Goal: Participate in discussion: Engage in conversation with other users on a specific topic

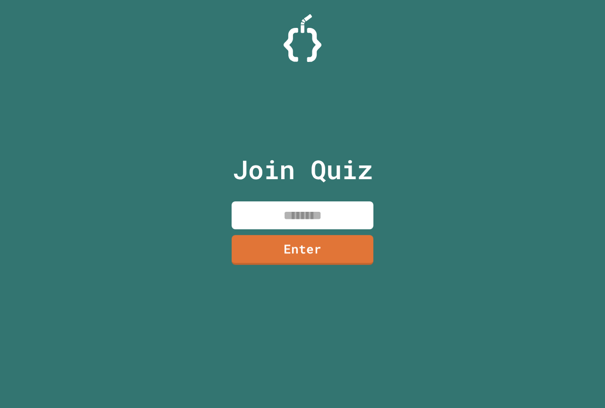
click at [254, 217] on input at bounding box center [302, 215] width 142 height 28
type input "********"
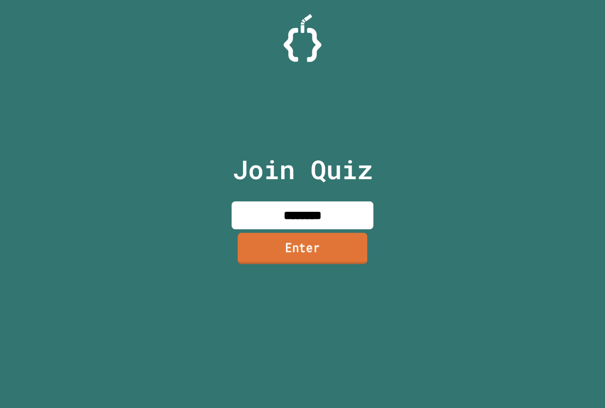
click at [270, 257] on link "Enter" at bounding box center [302, 247] width 129 height 31
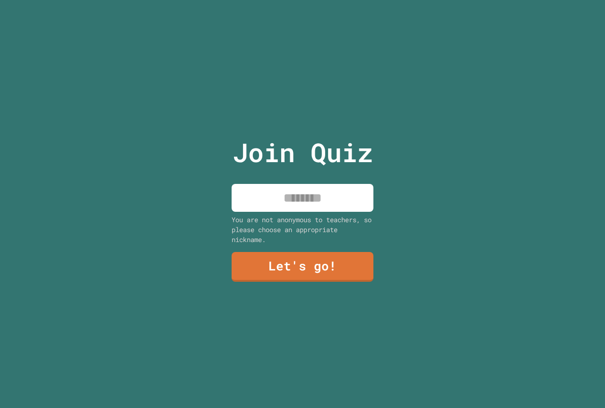
click at [290, 196] on input at bounding box center [302, 198] width 142 height 28
type input "*********"
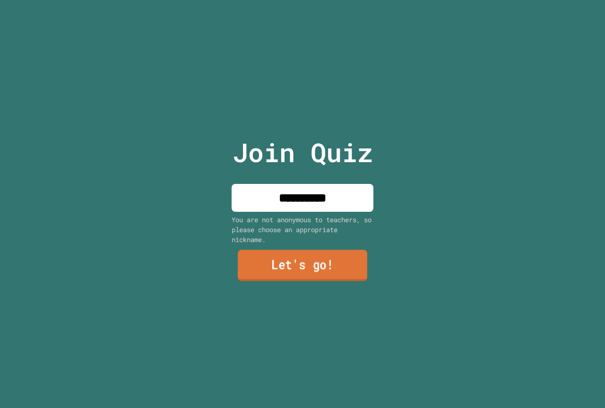
click at [285, 262] on link "Let's go!" at bounding box center [302, 265] width 129 height 31
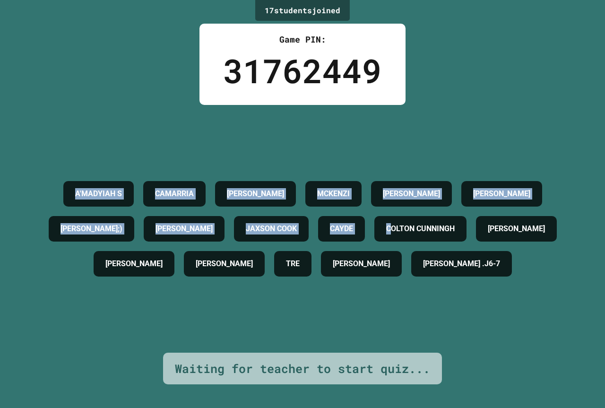
drag, startPoint x: 288, startPoint y: 243, endPoint x: 604, endPoint y: 92, distance: 350.5
click at [273, 1] on div "17 student s joined Game PIN: 31762449 A'MADYIAH S CAMARRIA [PERSON_NAME] [PERS…" at bounding box center [302, 204] width 605 height 408
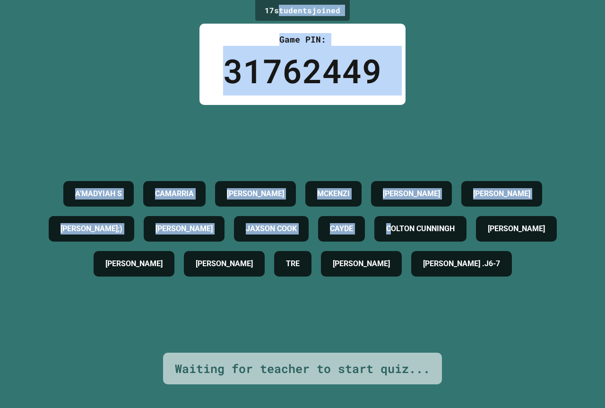
drag, startPoint x: 487, startPoint y: 70, endPoint x: 522, endPoint y: 52, distance: 39.3
click at [522, 52] on div "17 student s joined Game PIN: 31762449 A'MADYIAH S CAMARRIA [PERSON_NAME] [PERS…" at bounding box center [302, 204] width 605 height 408
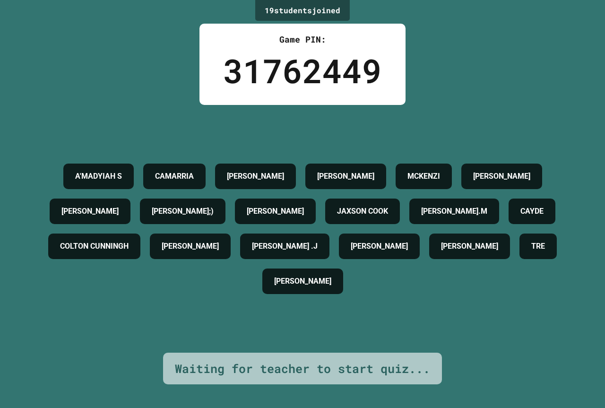
click at [201, 344] on div "19 student s joined Game PIN: 31762449 A'MADYIAH S CAMARRIA [PERSON_NAME] [PERS…" at bounding box center [302, 204] width 605 height 408
drag, startPoint x: 269, startPoint y: 6, endPoint x: 443, endPoint y: 63, distance: 182.8
click at [443, 63] on div "19 student s joined Game PIN: 31762449 A'MADYIAH S CAMARRIA [PERSON_NAME] [PERS…" at bounding box center [302, 204] width 605 height 408
drag, startPoint x: 206, startPoint y: 285, endPoint x: 111, endPoint y: 412, distance: 158.6
drag, startPoint x: 111, startPoint y: 412, endPoint x: 487, endPoint y: 94, distance: 492.0
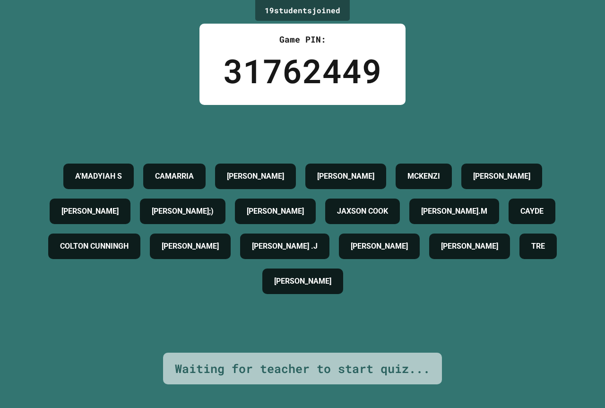
click at [487, 94] on div "19 student s joined Game PIN: 31762449 A'MADYIAH S CAMARRIA [PERSON_NAME] [PERS…" at bounding box center [302, 204] width 605 height 408
drag, startPoint x: 77, startPoint y: 17, endPoint x: 177, endPoint y: 143, distance: 161.1
click at [177, 159] on div "A'MADYIAH S CAMARRIA [PERSON_NAME] [PERSON_NAME] [PERSON_NAME] C [PERSON_NAME];…" at bounding box center [302, 229] width 557 height 140
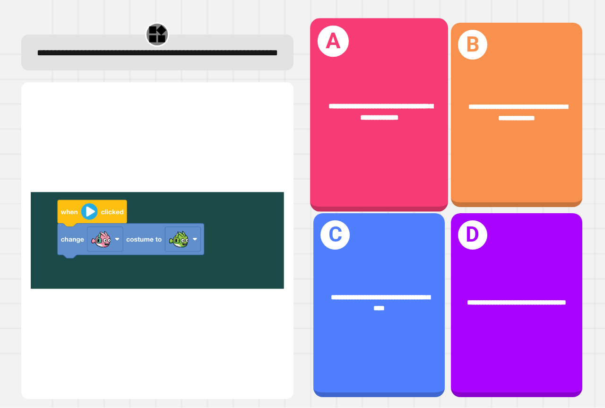
click at [371, 131] on div "**********" at bounding box center [379, 112] width 138 height 53
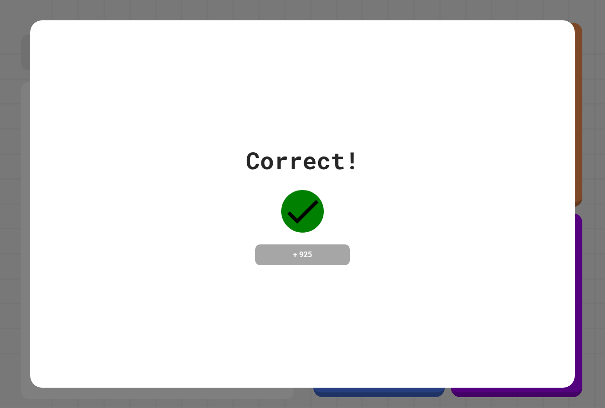
drag, startPoint x: 298, startPoint y: 250, endPoint x: 328, endPoint y: 254, distance: 30.1
drag, startPoint x: 328, startPoint y: 254, endPoint x: 295, endPoint y: 259, distance: 33.4
click at [295, 259] on h4 "+ 925" at bounding box center [303, 254] width 76 height 11
click at [294, 211] on icon at bounding box center [302, 212] width 31 height 24
drag, startPoint x: 296, startPoint y: 207, endPoint x: 604, endPoint y: 424, distance: 376.7
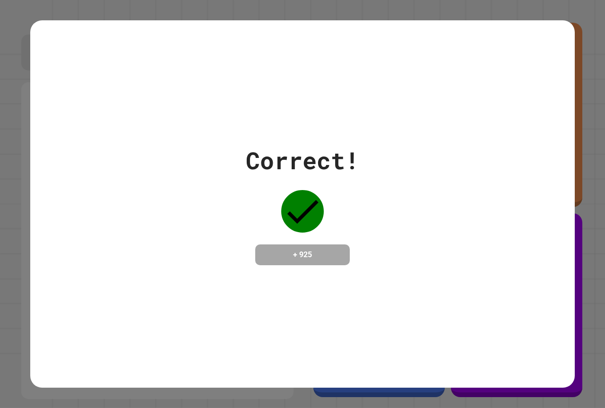
drag, startPoint x: 603, startPoint y: 385, endPoint x: 506, endPoint y: 317, distance: 118.6
drag, startPoint x: 506, startPoint y: 317, endPoint x: 199, endPoint y: 287, distance: 308.5
click at [199, 287] on div "Correct! + 925" at bounding box center [302, 203] width 544 height 367
drag, startPoint x: 122, startPoint y: 273, endPoint x: 374, endPoint y: 312, distance: 254.2
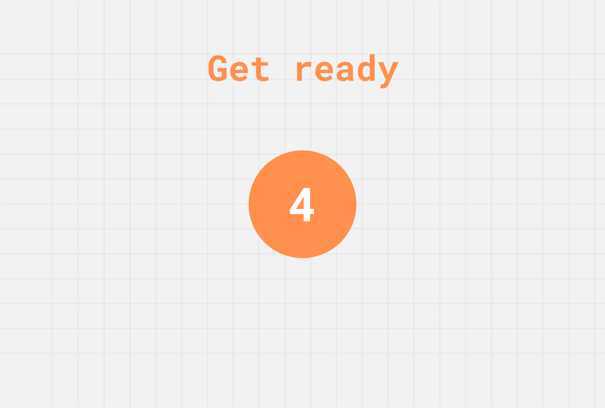
drag, startPoint x: 374, startPoint y: 312, endPoint x: 81, endPoint y: 112, distance: 353.9
click at [80, 112] on div "Get ready 4" at bounding box center [302, 204] width 605 height 408
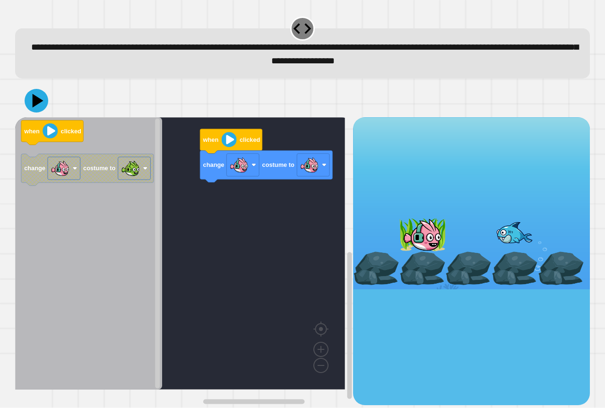
click at [120, 188] on icon "when clicked change costume to" at bounding box center [88, 253] width 147 height 272
click at [43, 98] on icon at bounding box center [36, 100] width 28 height 28
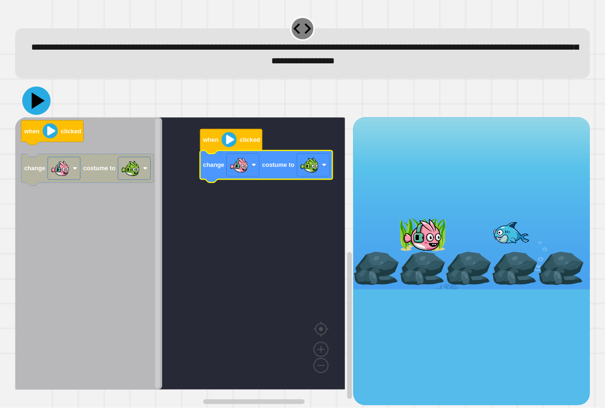
click at [36, 98] on icon at bounding box center [38, 101] width 13 height 17
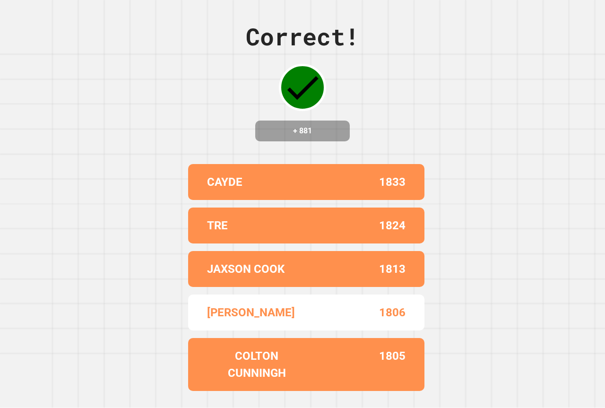
drag, startPoint x: 587, startPoint y: 377, endPoint x: 67, endPoint y: 145, distance: 569.2
click at [66, 144] on div "Correct! + 881 CAYDE 1833 TRE 1824 JAXSON COOK 1813 [PERSON_NAME] 1806 [PERSON_…" at bounding box center [302, 204] width 605 height 408
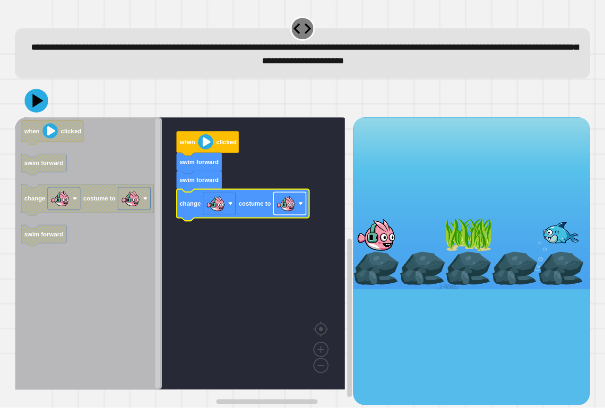
click at [290, 207] on image "Blockly Workspace" at bounding box center [285, 203] width 19 height 19
click at [40, 109] on icon at bounding box center [36, 100] width 28 height 28
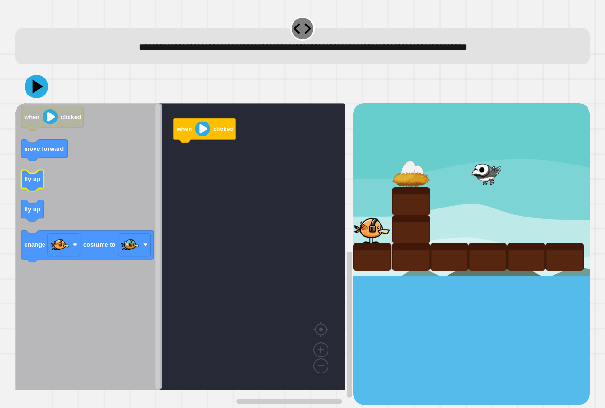
click at [56, 175] on icon "when clicked move forward fly up fly up change costume to" at bounding box center [88, 246] width 147 height 287
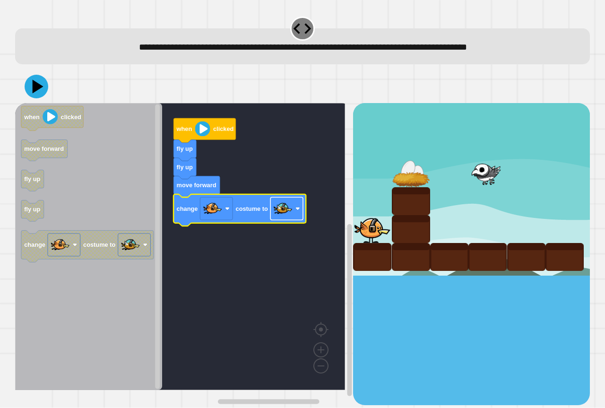
click at [273, 210] on rect "Blockly Workspace" at bounding box center [286, 208] width 33 height 23
drag, startPoint x: 37, startPoint y: 86, endPoint x: 42, endPoint y: 85, distance: 4.9
click at [39, 86] on icon at bounding box center [38, 86] width 13 height 17
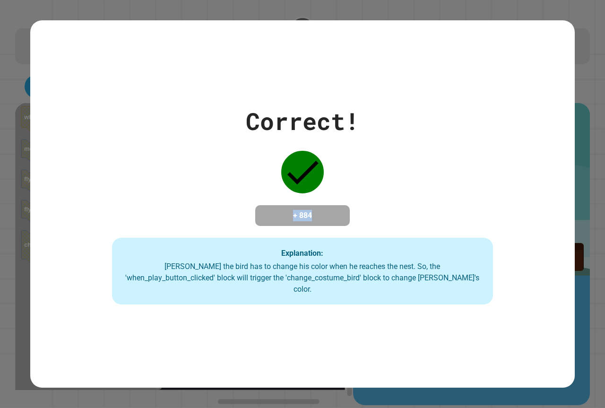
drag, startPoint x: 317, startPoint y: 217, endPoint x: 272, endPoint y: 215, distance: 45.4
click at [272, 215] on h4 "+ 884" at bounding box center [303, 215] width 76 height 11
click at [246, 209] on div "Correct! + 884 Explanation: [PERSON_NAME] the bird has to change his color when…" at bounding box center [302, 203] width 544 height 201
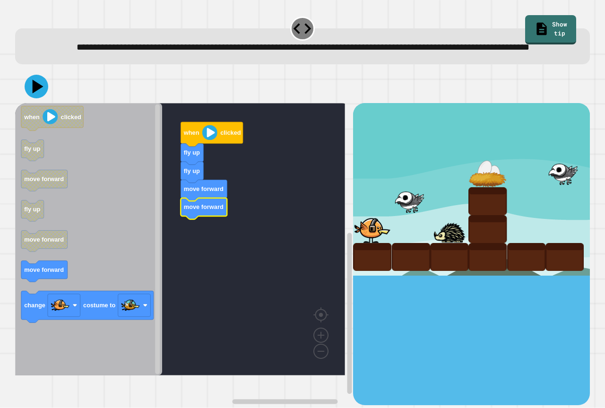
click at [41, 280] on icon "when clicked fly up move forward fly up move forward move forward change costum…" at bounding box center [88, 239] width 147 height 272
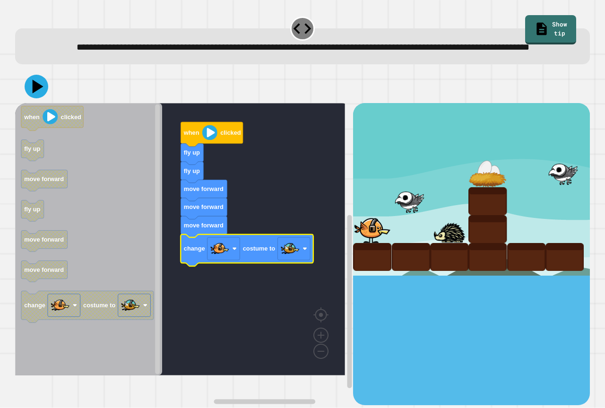
click at [51, 103] on div at bounding box center [302, 86] width 574 height 33
click at [47, 101] on icon at bounding box center [36, 86] width 28 height 28
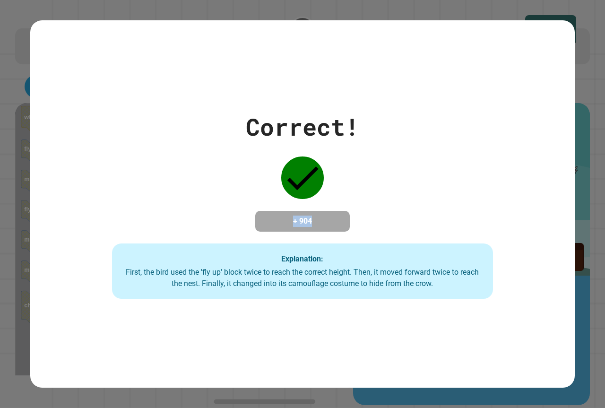
drag, startPoint x: 319, startPoint y: 211, endPoint x: 280, endPoint y: 220, distance: 40.7
click at [280, 220] on h4 "+ 904" at bounding box center [303, 220] width 76 height 11
click at [255, 248] on div "Explanation: First, the bird used the 'fly up' block twice to reach the correct…" at bounding box center [302, 271] width 381 height 56
drag, startPoint x: 290, startPoint y: 198, endPoint x: 327, endPoint y: 207, distance: 37.9
drag, startPoint x: 327, startPoint y: 207, endPoint x: 359, endPoint y: 91, distance: 120.3
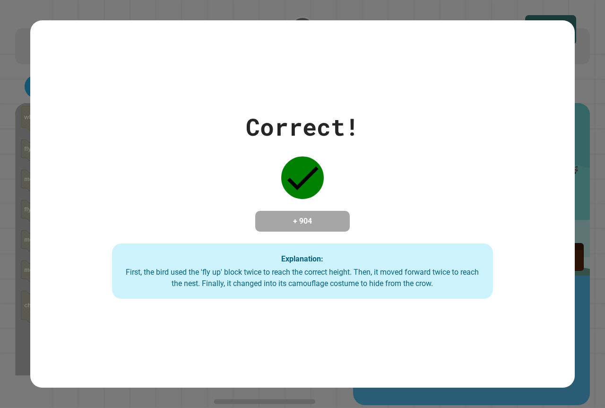
click at [359, 91] on div "Correct! + 904 Explanation: First, the bird used the 'fly up' block twice to re…" at bounding box center [302, 203] width 544 height 367
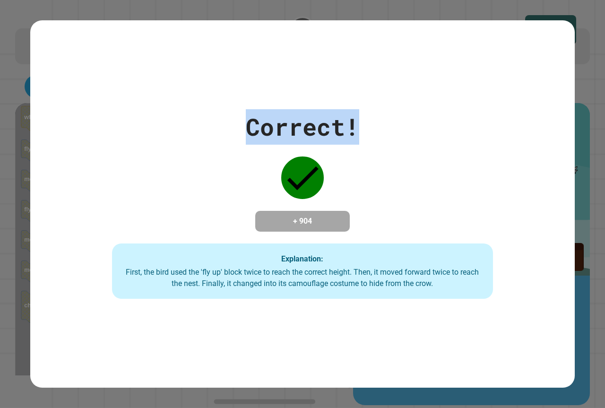
drag, startPoint x: 234, startPoint y: 118, endPoint x: 362, endPoint y: 124, distance: 128.2
click at [362, 124] on div "Correct! + 904 Explanation: First, the bird used the 'fly up' block twice to re…" at bounding box center [302, 204] width 544 height 190
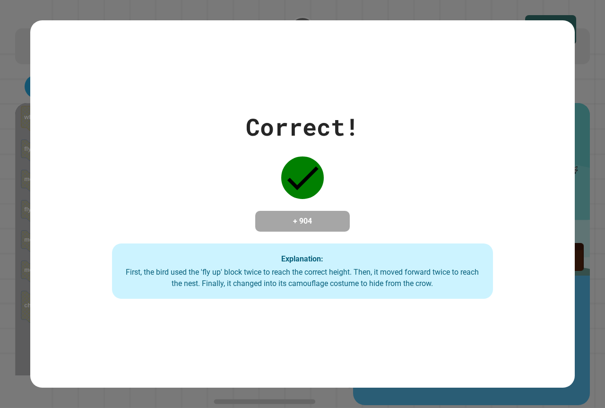
click at [395, 182] on div "Correct! + 904 Explanation: First, the bird used the 'fly up' block twice to re…" at bounding box center [302, 204] width 544 height 190
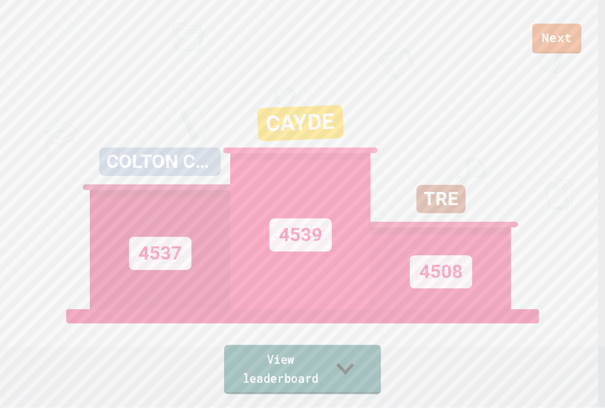
click at [362, 377] on icon at bounding box center [345, 368] width 34 height 37
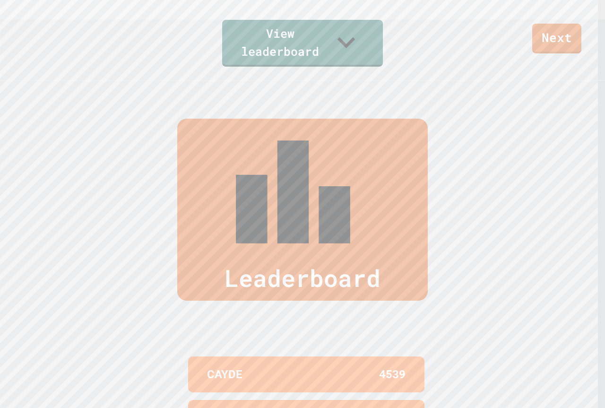
scroll to position [310, 0]
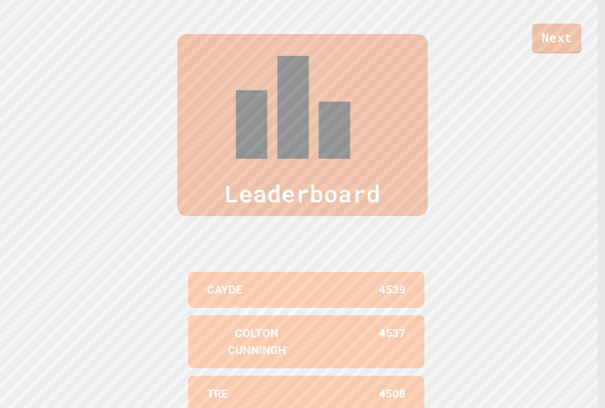
drag, startPoint x: 82, startPoint y: 252, endPoint x: 97, endPoint y: 256, distance: 15.7
click at [93, 255] on div "Leaderboard CAYDE 4539 COLTON CUNNINGH 4537 TRE 4508 [PERSON_NAME] C 4476 [PERS…" at bounding box center [302, 268] width 605 height 544
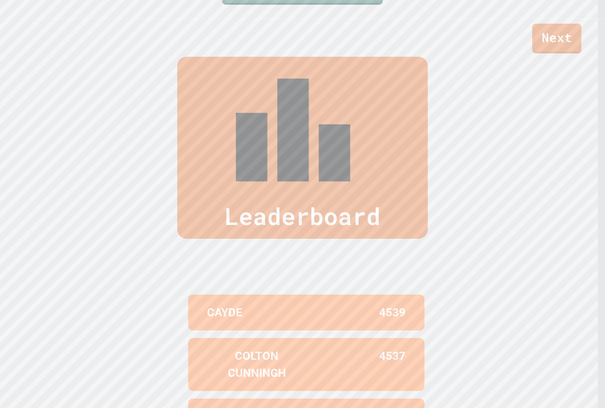
scroll to position [411, 0]
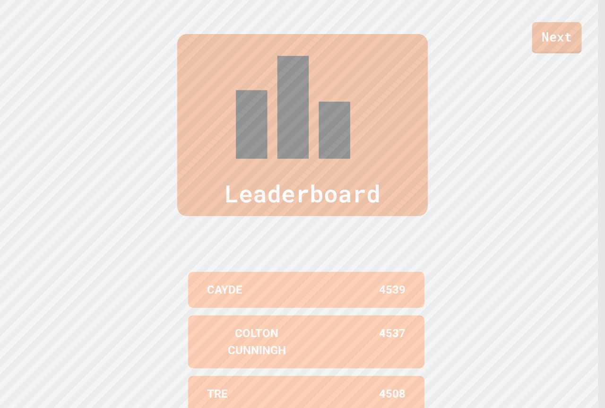
click at [559, 35] on link "Next" at bounding box center [557, 37] width 50 height 31
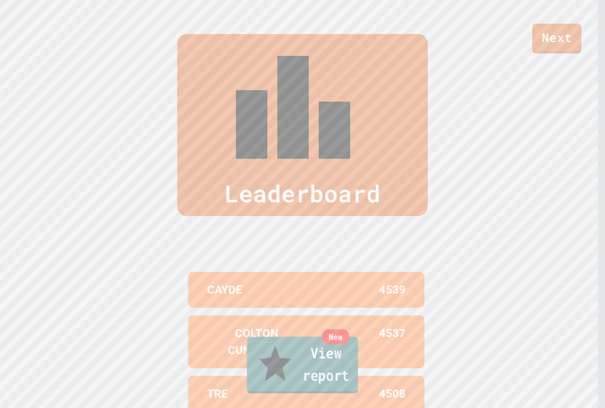
click at [314, 386] on link "New View report" at bounding box center [302, 364] width 111 height 57
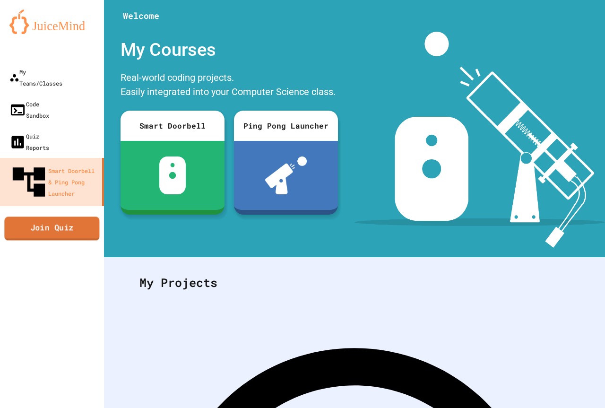
click at [80, 216] on link "Join Quiz" at bounding box center [51, 228] width 95 height 24
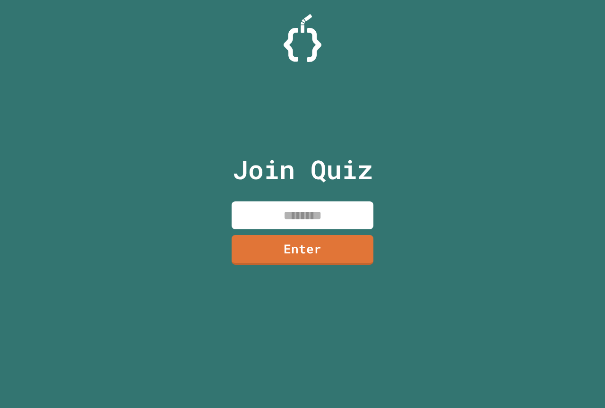
click at [273, 216] on input at bounding box center [302, 215] width 142 height 28
click at [256, 242] on link "Enter" at bounding box center [303, 248] width 144 height 31
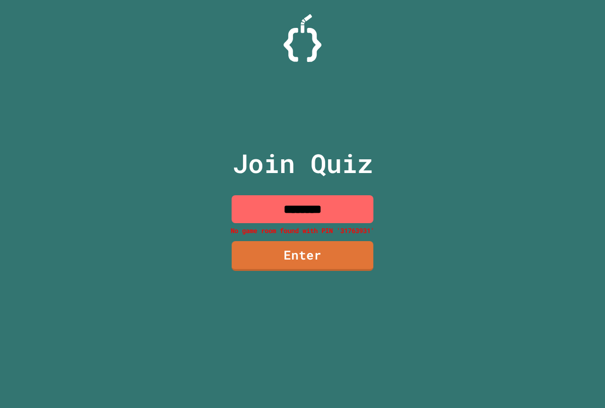
click at [326, 213] on input "********" at bounding box center [302, 209] width 142 height 28
click at [337, 210] on input "********" at bounding box center [302, 209] width 142 height 28
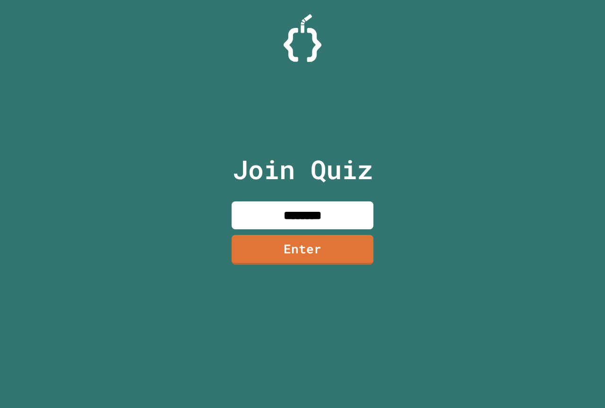
type input "********"
click at [327, 246] on link "Enter" at bounding box center [302, 248] width 142 height 31
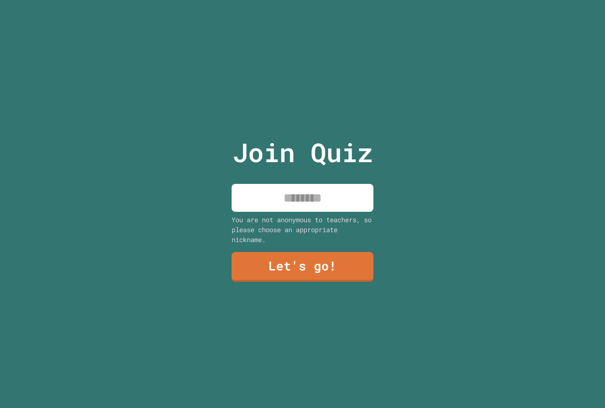
click at [322, 184] on input at bounding box center [302, 198] width 142 height 28
type input "*********"
click at [365, 266] on link "Let's go!" at bounding box center [302, 266] width 147 height 31
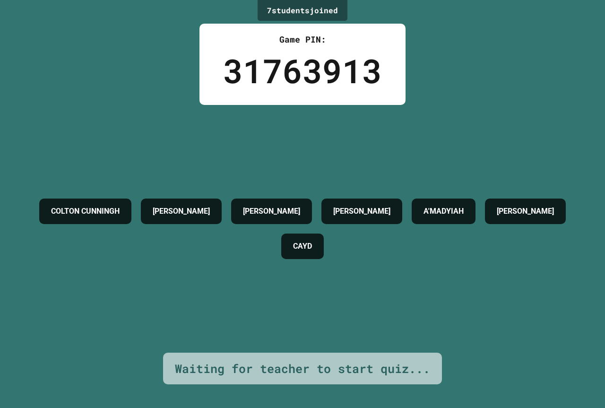
click at [312, 216] on div "[PERSON_NAME]" at bounding box center [271, 211] width 81 height 26
click at [478, 225] on div "COLTON CUNNINGH [PERSON_NAME] [PERSON_NAME] A'MADYIAH [PERSON_NAME] CAYD" at bounding box center [302, 229] width 557 height 70
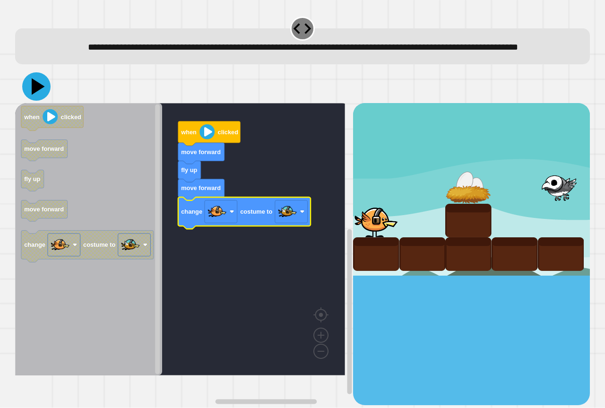
click at [42, 101] on icon at bounding box center [36, 86] width 28 height 28
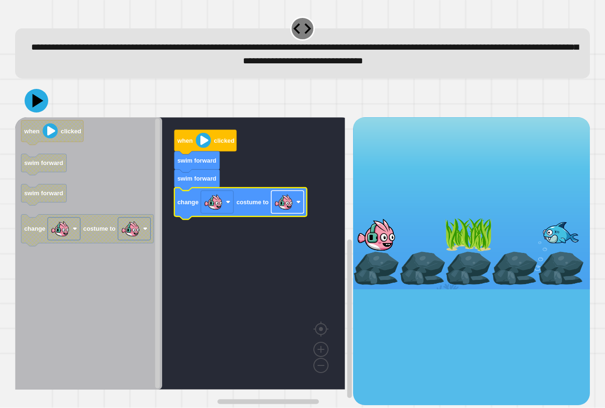
click at [282, 205] on image "Blockly Workspace" at bounding box center [283, 202] width 19 height 19
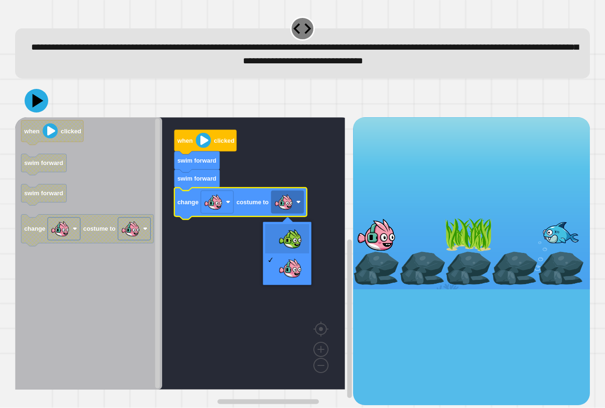
drag, startPoint x: 284, startPoint y: 239, endPoint x: 254, endPoint y: 216, distance: 38.2
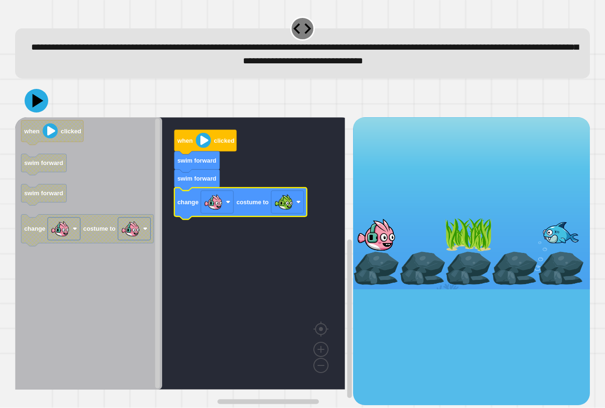
click at [43, 111] on icon at bounding box center [37, 101] width 24 height 24
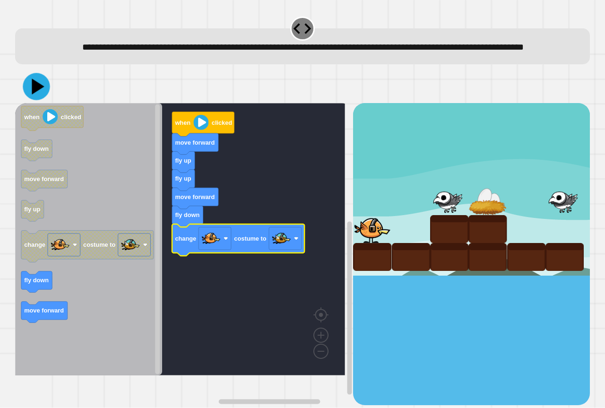
click at [45, 100] on icon at bounding box center [36, 86] width 27 height 27
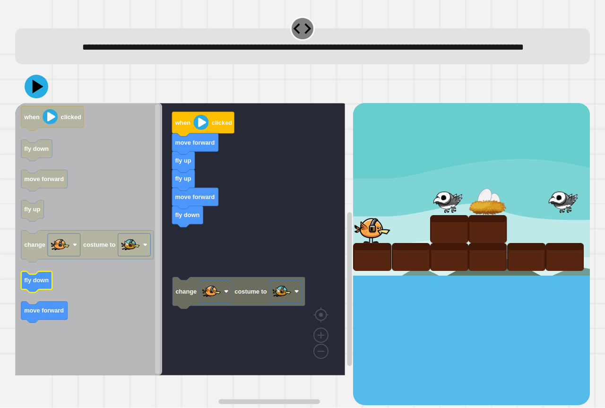
click at [38, 292] on g "fly down" at bounding box center [36, 281] width 31 height 21
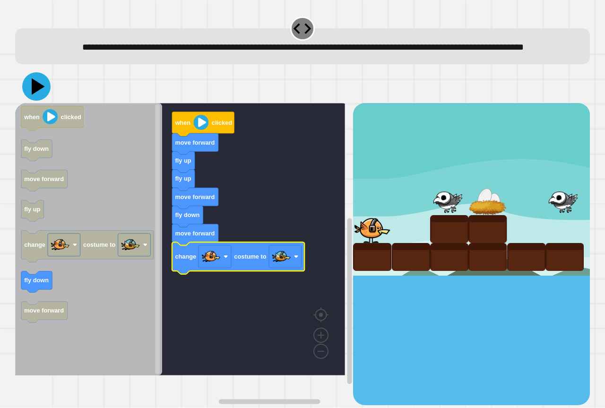
click at [38, 95] on icon at bounding box center [38, 86] width 13 height 17
click at [31, 101] on icon at bounding box center [36, 86] width 28 height 28
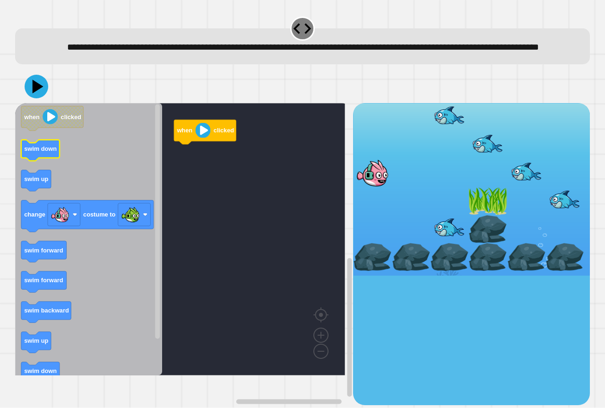
click at [32, 153] on text "swim down" at bounding box center [40, 148] width 33 height 7
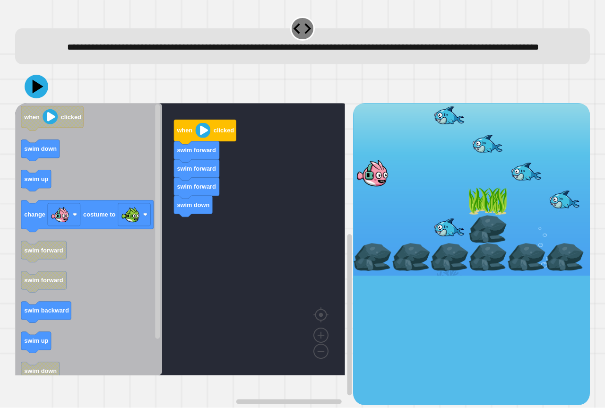
click at [195, 257] on div "when clicked swim forward swim forward swim forward swim down when clicked swim…" at bounding box center [184, 253] width 338 height 301
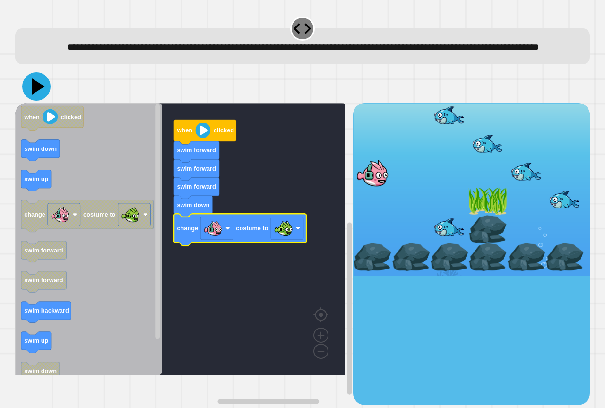
click at [43, 101] on icon at bounding box center [36, 86] width 28 height 28
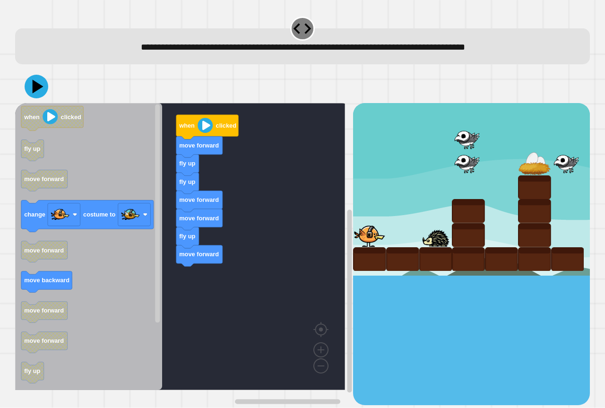
click at [210, 292] on div "when clicked move forward fly up fly up move forward move forward fly up move f…" at bounding box center [184, 253] width 338 height 301
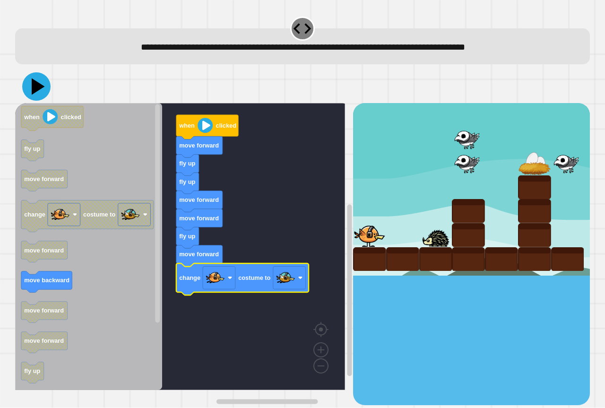
click at [37, 93] on icon at bounding box center [36, 86] width 28 height 28
click at [48, 86] on button at bounding box center [36, 86] width 28 height 28
click at [43, 92] on icon at bounding box center [36, 86] width 28 height 28
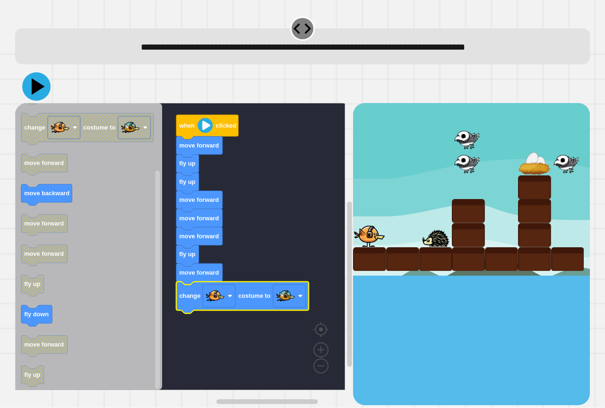
click at [28, 96] on icon at bounding box center [36, 86] width 28 height 28
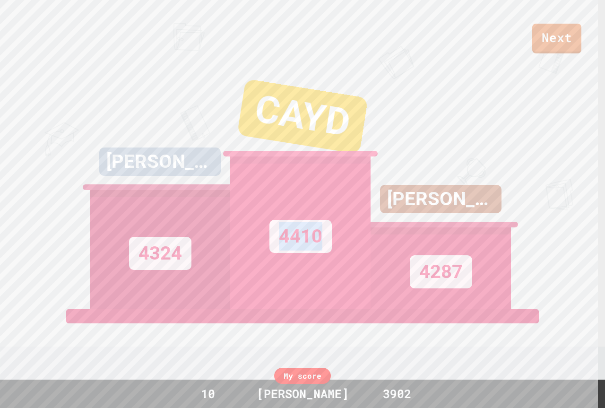
drag, startPoint x: 372, startPoint y: 191, endPoint x: 433, endPoint y: 196, distance: 61.6
click at [433, 196] on div "[PERSON_NAME] C 4324 CAYD 4410 [PERSON_NAME];) 4287" at bounding box center [302, 191] width 425 height 236
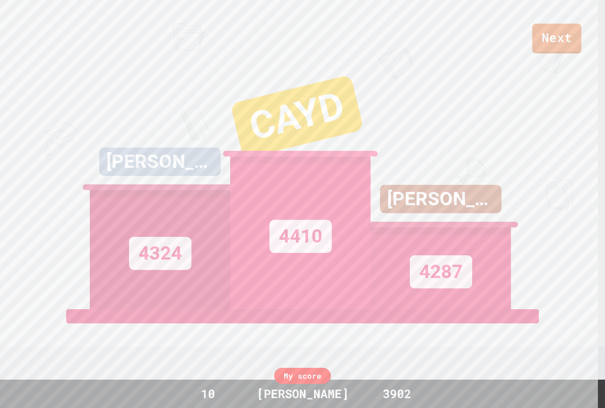
drag, startPoint x: 411, startPoint y: 215, endPoint x: 412, endPoint y: 210, distance: 5.7
click at [412, 213] on div "[PERSON_NAME];)" at bounding box center [440, 199] width 121 height 28
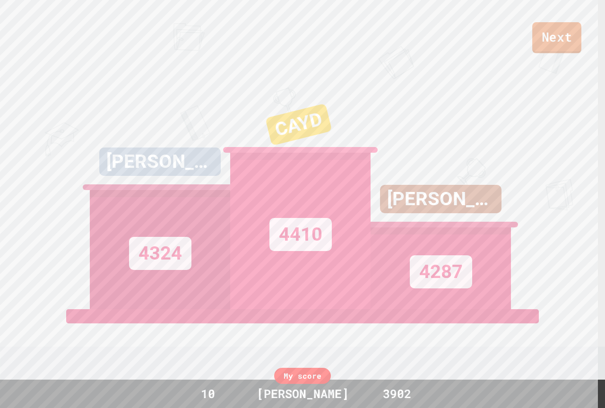
click at [556, 23] on link "Next" at bounding box center [556, 37] width 49 height 31
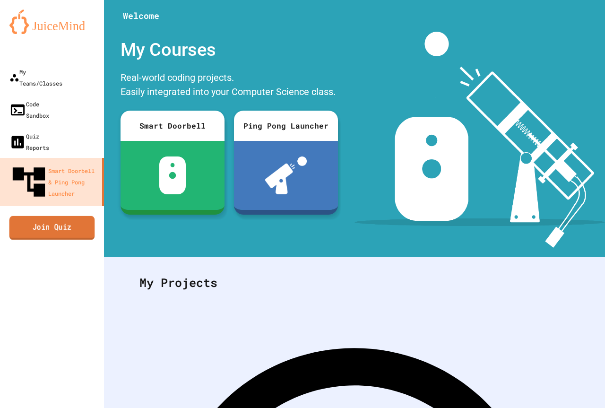
click at [65, 215] on link "Join Quiz" at bounding box center [51, 227] width 85 height 24
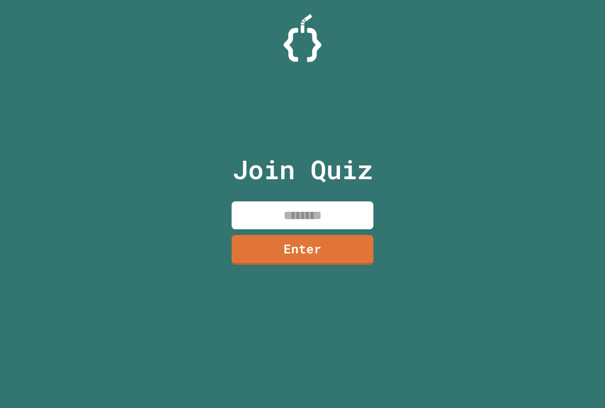
click at [276, 217] on input at bounding box center [302, 215] width 142 height 28
type input "*****"
drag, startPoint x: 327, startPoint y: 217, endPoint x: 283, endPoint y: 225, distance: 44.1
click at [283, 225] on input "*****" at bounding box center [302, 215] width 142 height 28
paste input
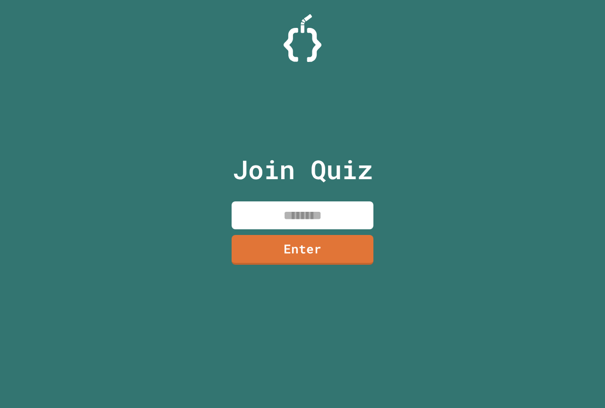
click at [297, 218] on input at bounding box center [302, 215] width 142 height 28
paste input
paste input "********"
type input "********"
click at [300, 241] on link "Enter" at bounding box center [302, 248] width 143 height 31
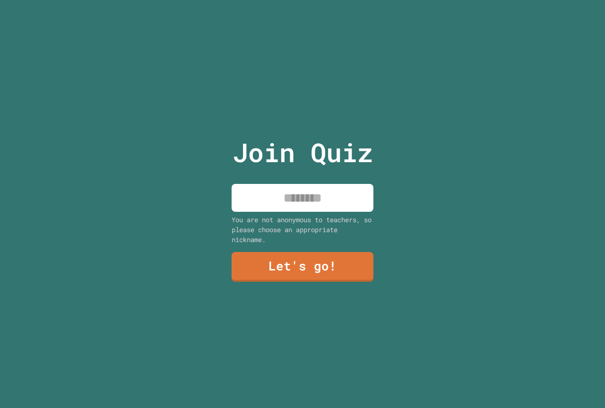
click at [300, 194] on input at bounding box center [302, 198] width 142 height 28
type input "*********"
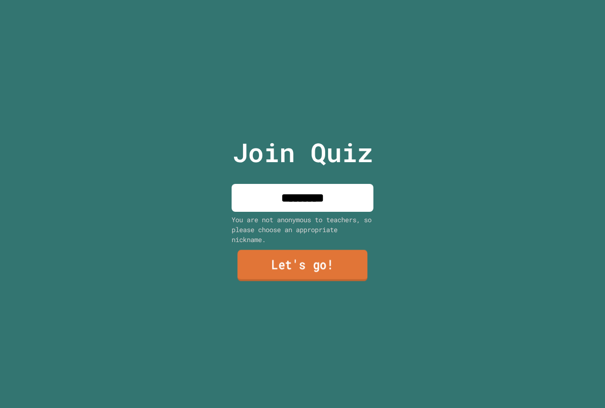
click at [258, 258] on link "Let's go!" at bounding box center [302, 265] width 130 height 31
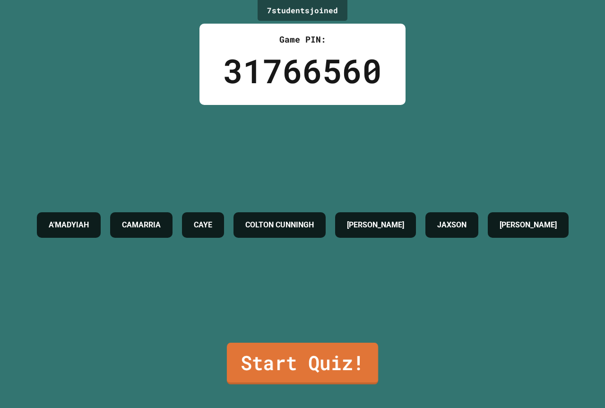
click at [341, 359] on link "Start Quiz!" at bounding box center [302, 363] width 151 height 42
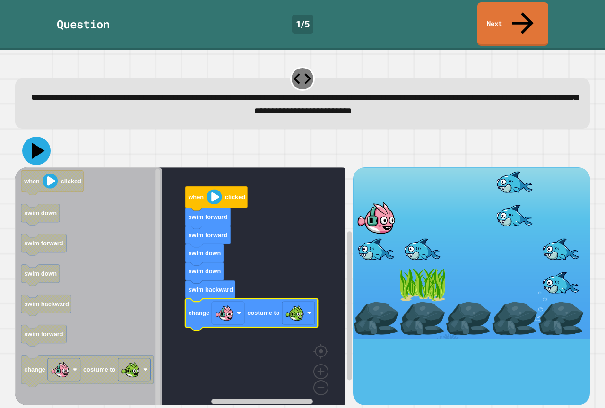
click at [36, 138] on icon at bounding box center [36, 151] width 28 height 28
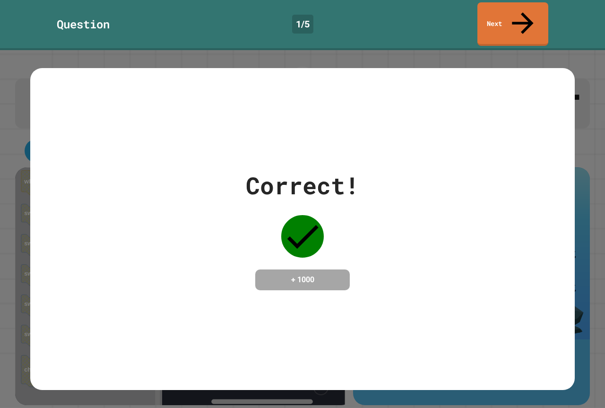
drag, startPoint x: 412, startPoint y: 218, endPoint x: 481, endPoint y: 222, distance: 69.0
drag, startPoint x: 467, startPoint y: 115, endPoint x: 392, endPoint y: 130, distance: 76.6
click at [392, 131] on div "Correct! + 1000" at bounding box center [302, 229] width 544 height 322
click at [502, 3] on link "Next" at bounding box center [513, 23] width 72 height 46
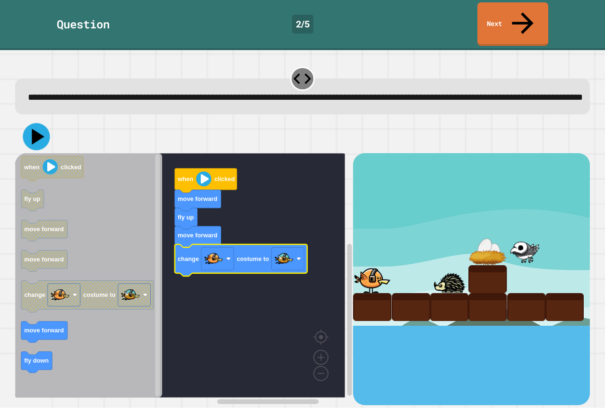
drag, startPoint x: 37, startPoint y: 130, endPoint x: 49, endPoint y: 132, distance: 11.4
click at [40, 130] on icon at bounding box center [38, 137] width 12 height 16
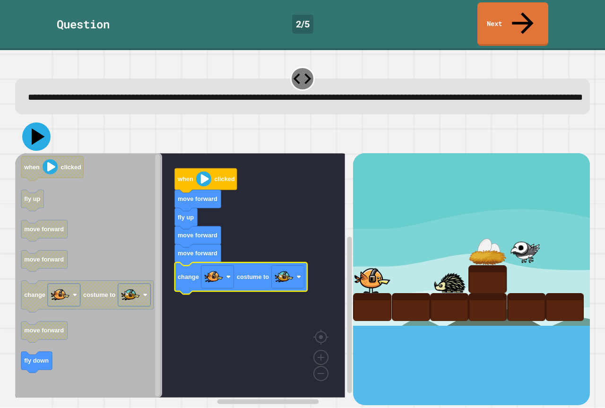
click at [30, 139] on icon at bounding box center [36, 136] width 28 height 28
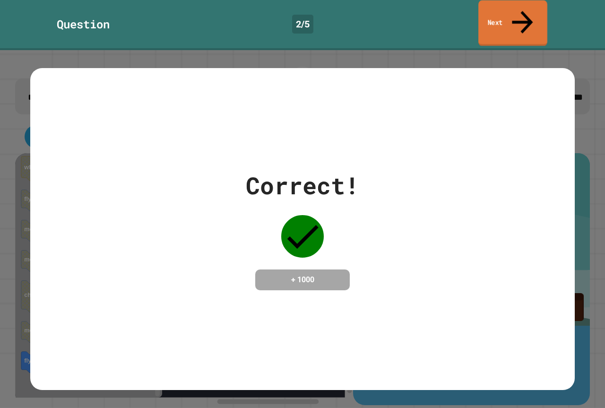
click at [498, 6] on link "Next" at bounding box center [512, 23] width 69 height 46
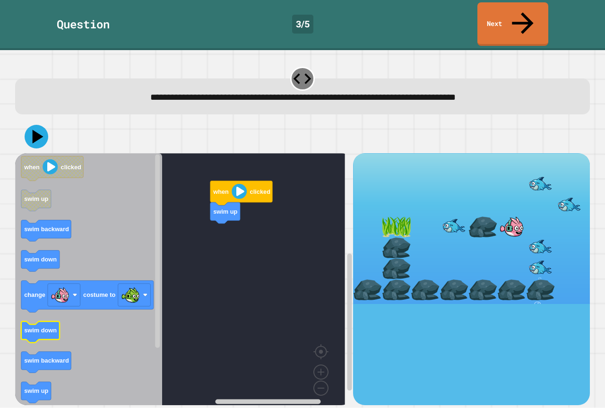
click at [42, 321] on icon "Blockly Workspace" at bounding box center [40, 331] width 38 height 21
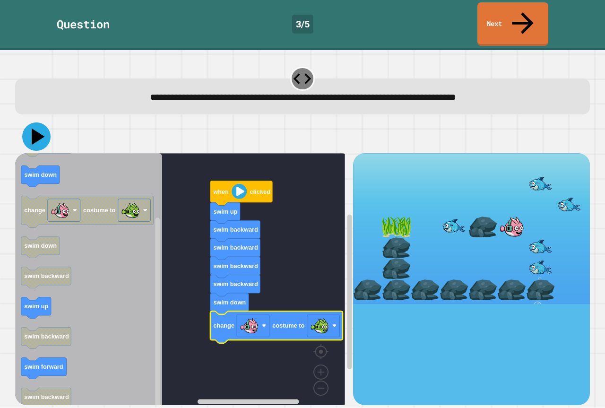
click at [28, 122] on icon at bounding box center [36, 136] width 28 height 28
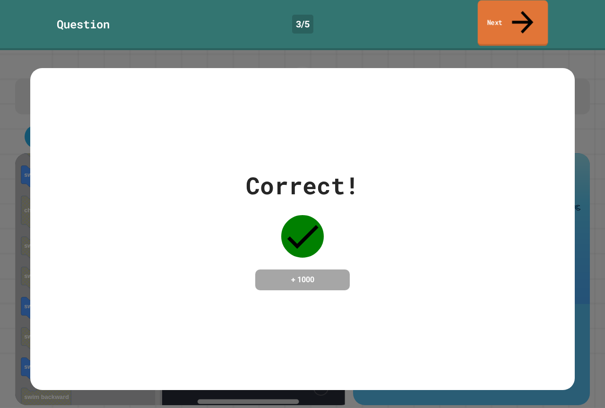
click at [497, 16] on link "Next" at bounding box center [513, 23] width 70 height 46
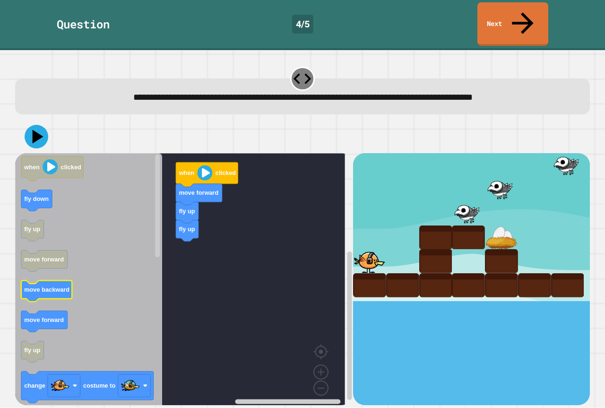
click at [51, 286] on text "move backward" at bounding box center [46, 289] width 45 height 7
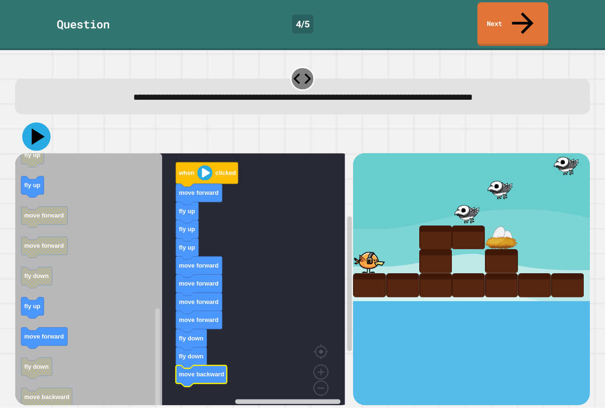
click at [29, 122] on icon at bounding box center [36, 136] width 28 height 28
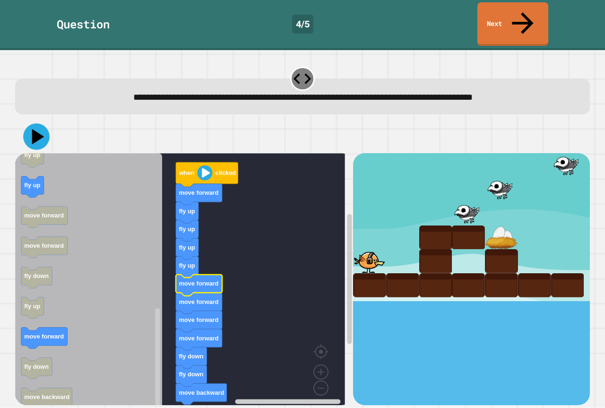
click at [44, 124] on icon at bounding box center [36, 137] width 26 height 26
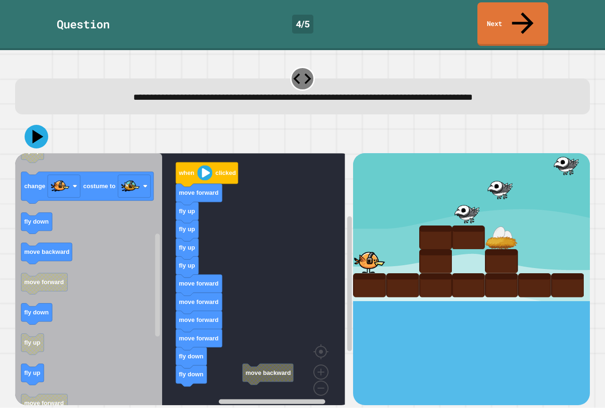
click at [101, 290] on icon "when clicked fly down fly up move forward move backward move forward fly up cha…" at bounding box center [88, 282] width 147 height 259
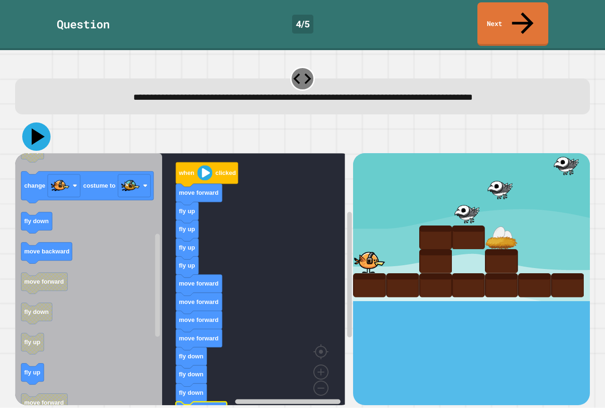
click at [45, 122] on icon at bounding box center [36, 136] width 28 height 28
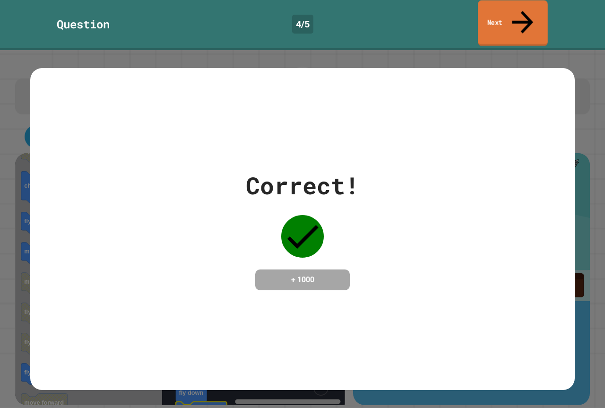
click at [505, 7] on link "Next" at bounding box center [513, 23] width 70 height 46
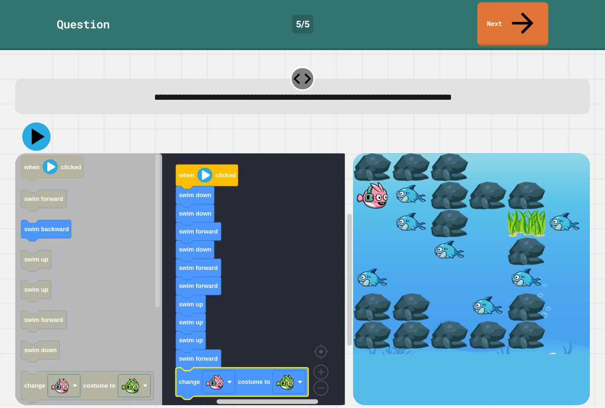
click at [38, 122] on icon at bounding box center [36, 136] width 28 height 28
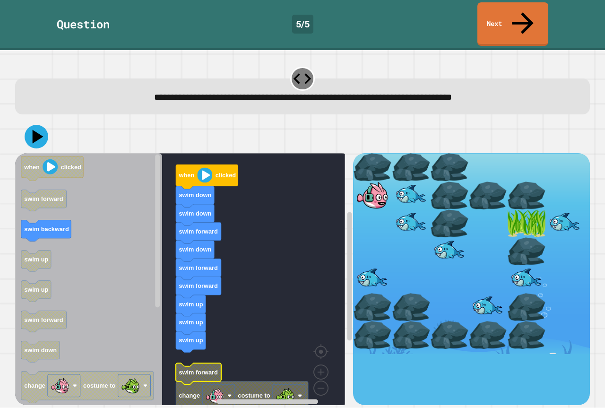
click at [206, 327] on rect "Blockly Workspace" at bounding box center [180, 282] width 330 height 259
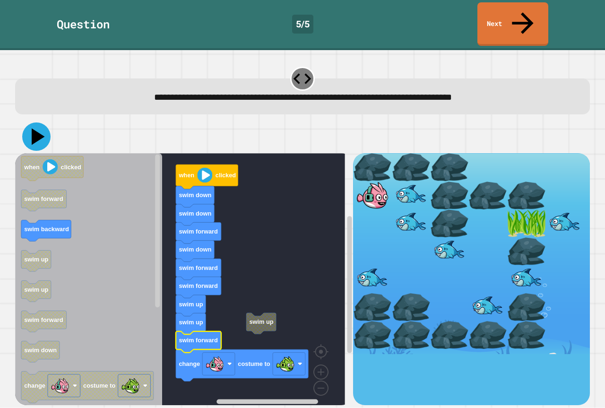
click at [36, 122] on icon at bounding box center [36, 136] width 28 height 28
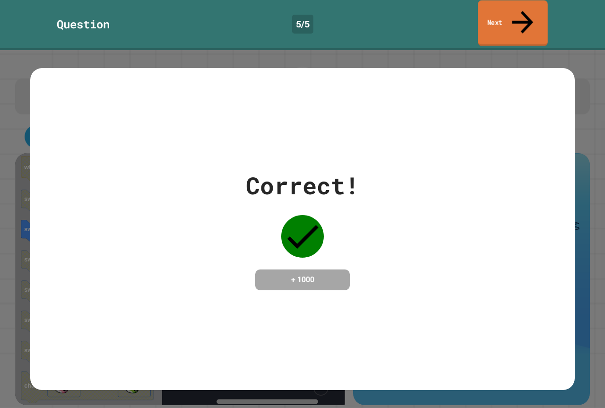
click at [515, 12] on link "Next" at bounding box center [513, 23] width 70 height 46
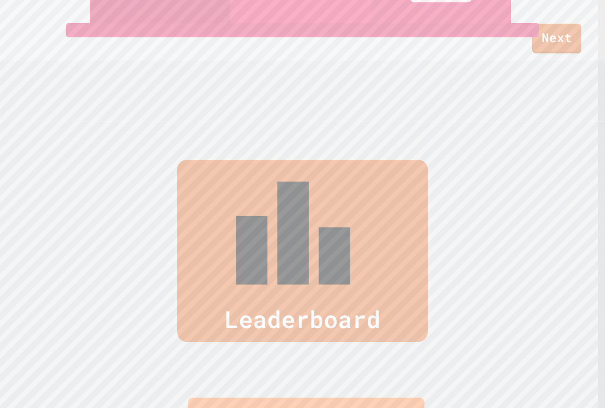
scroll to position [283, 0]
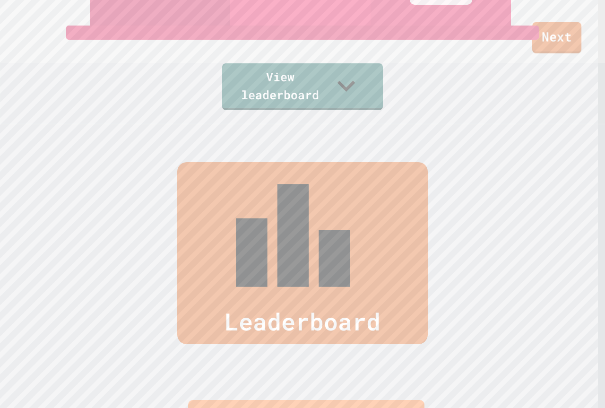
click at [550, 31] on link "Next" at bounding box center [556, 37] width 49 height 31
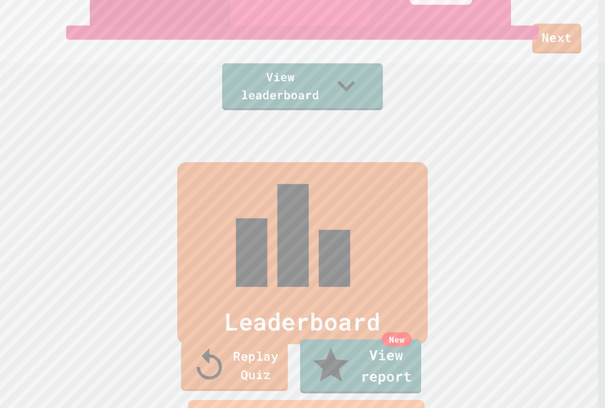
drag, startPoint x: 307, startPoint y: 258, endPoint x: 311, endPoint y: 250, distance: 9.1
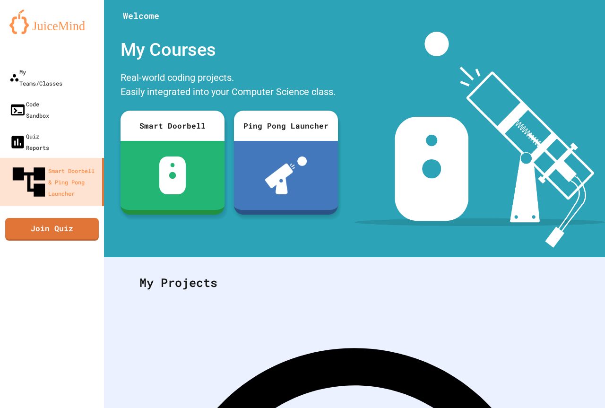
scroll to position [66, 0]
